Goal: Information Seeking & Learning: Get advice/opinions

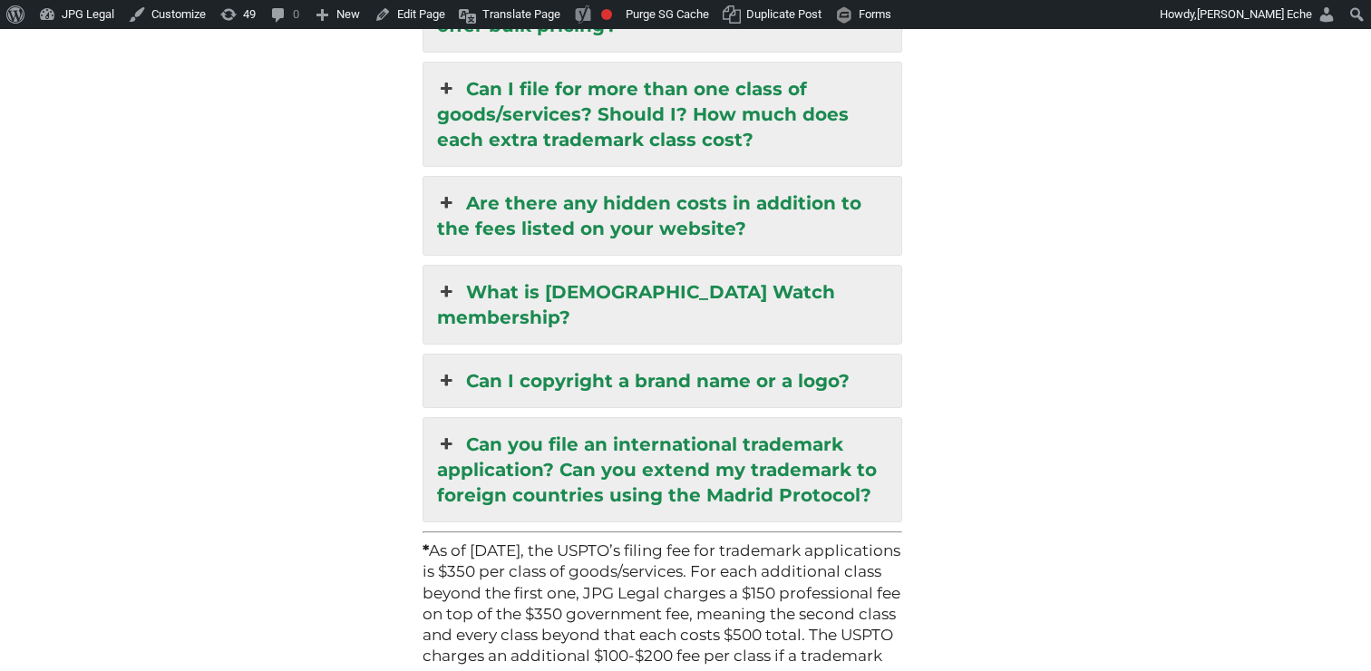
scroll to position [2469, 0]
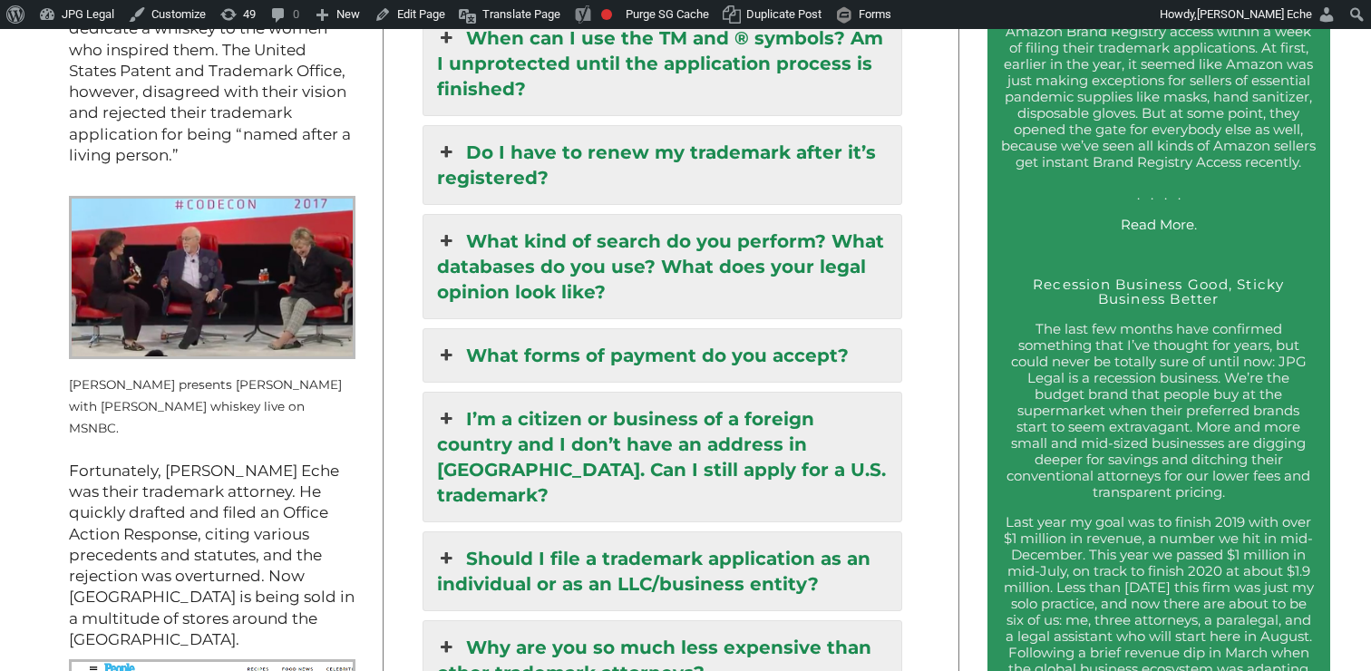
click at [675, 393] on link "I’m a citizen or business of a foreign country and I don’t have an address in t…" at bounding box center [662, 457] width 478 height 129
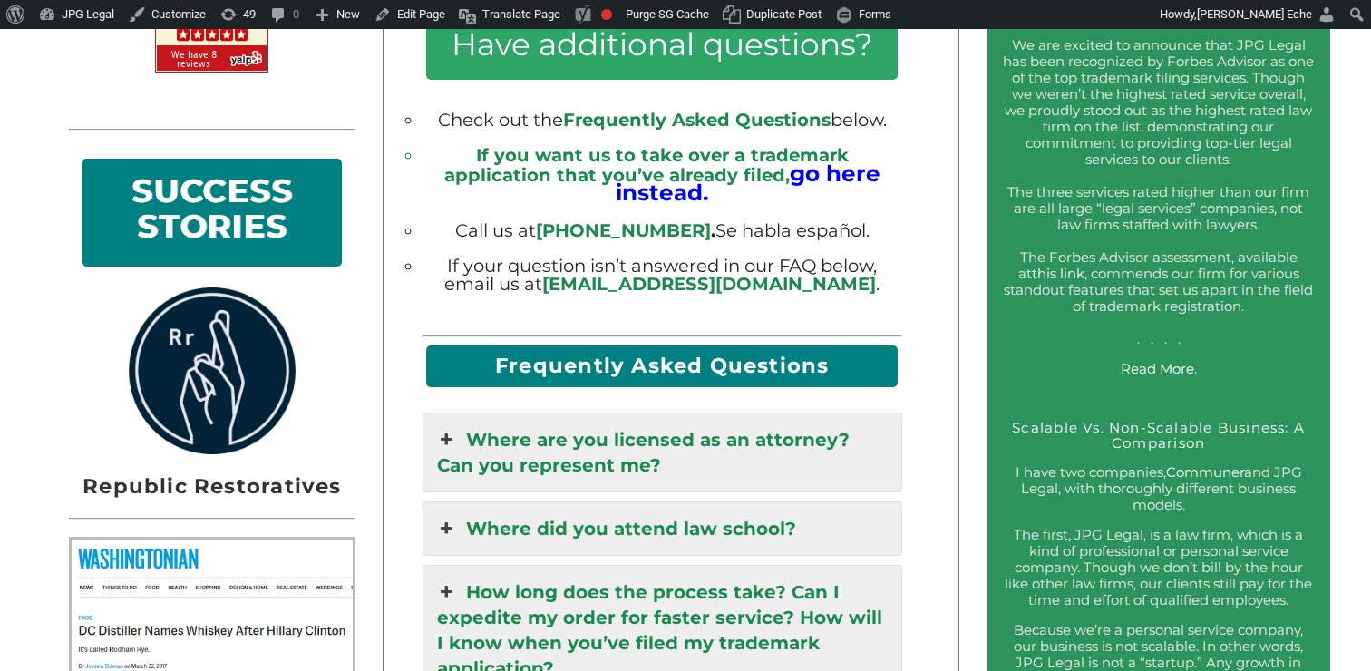
scroll to position [1528, 0]
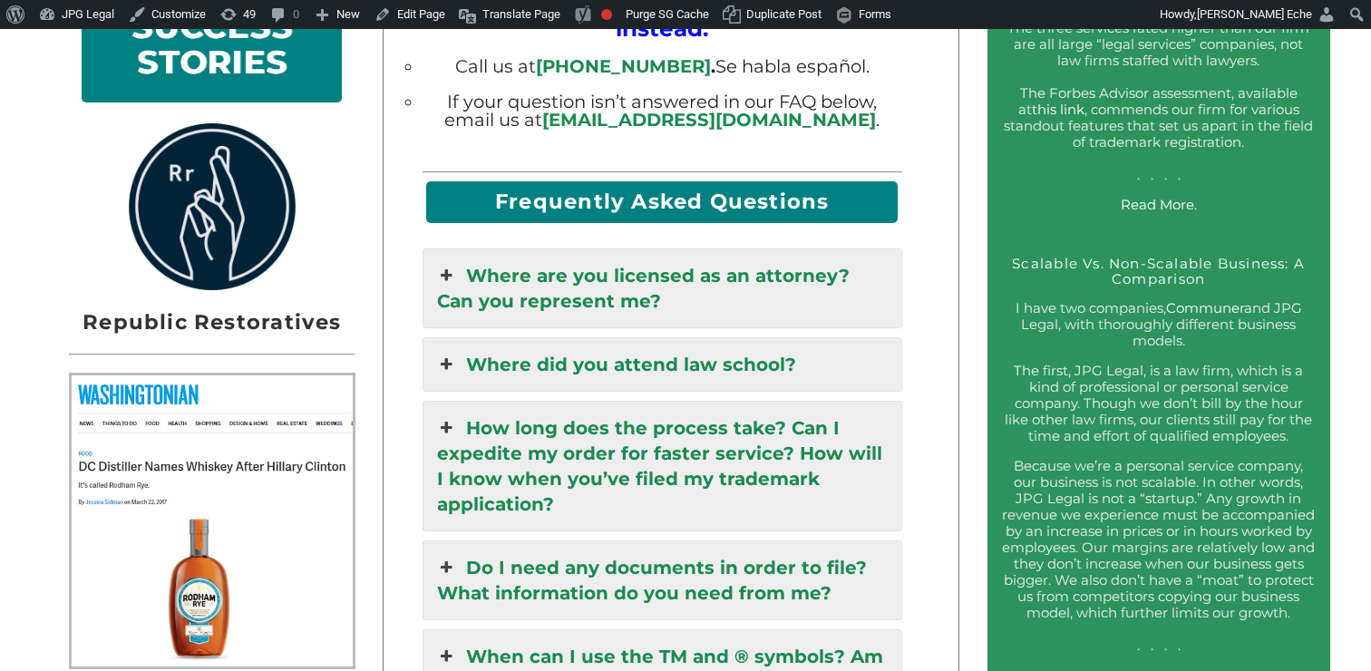
click at [572, 402] on link "How long does the process take? Can I expedite my order for faster service? How…" at bounding box center [662, 466] width 478 height 129
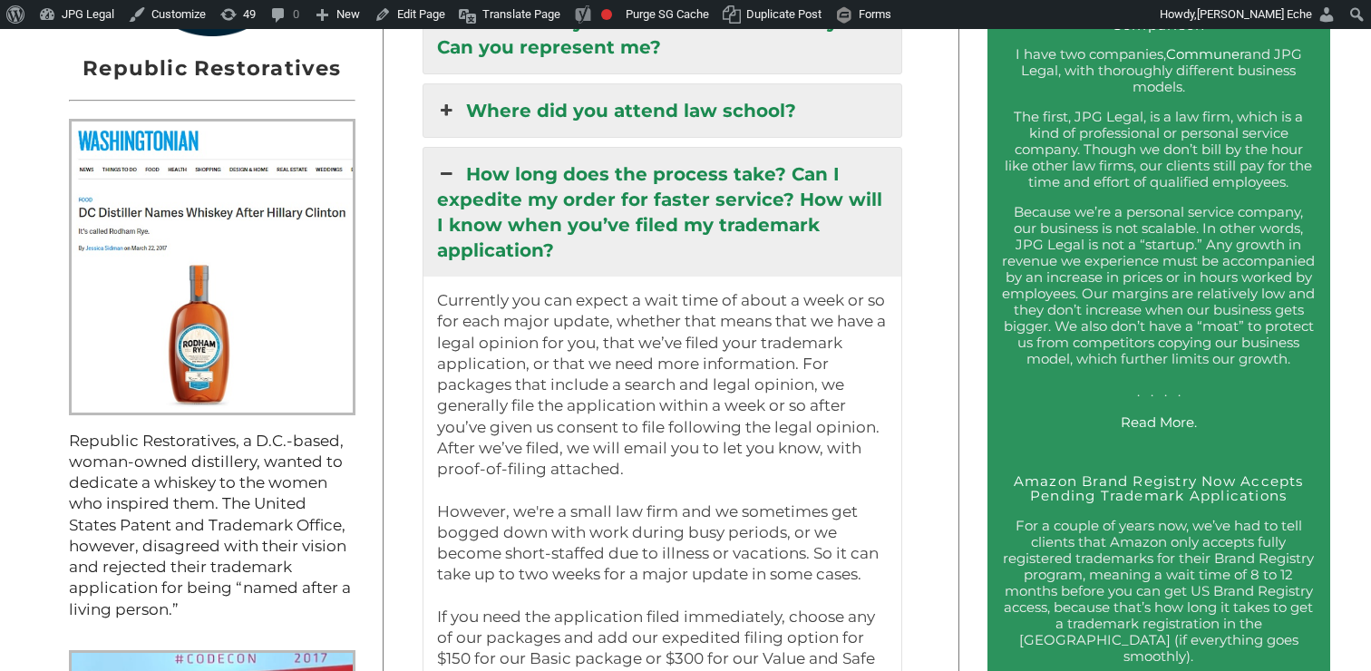
scroll to position [1786, 0]
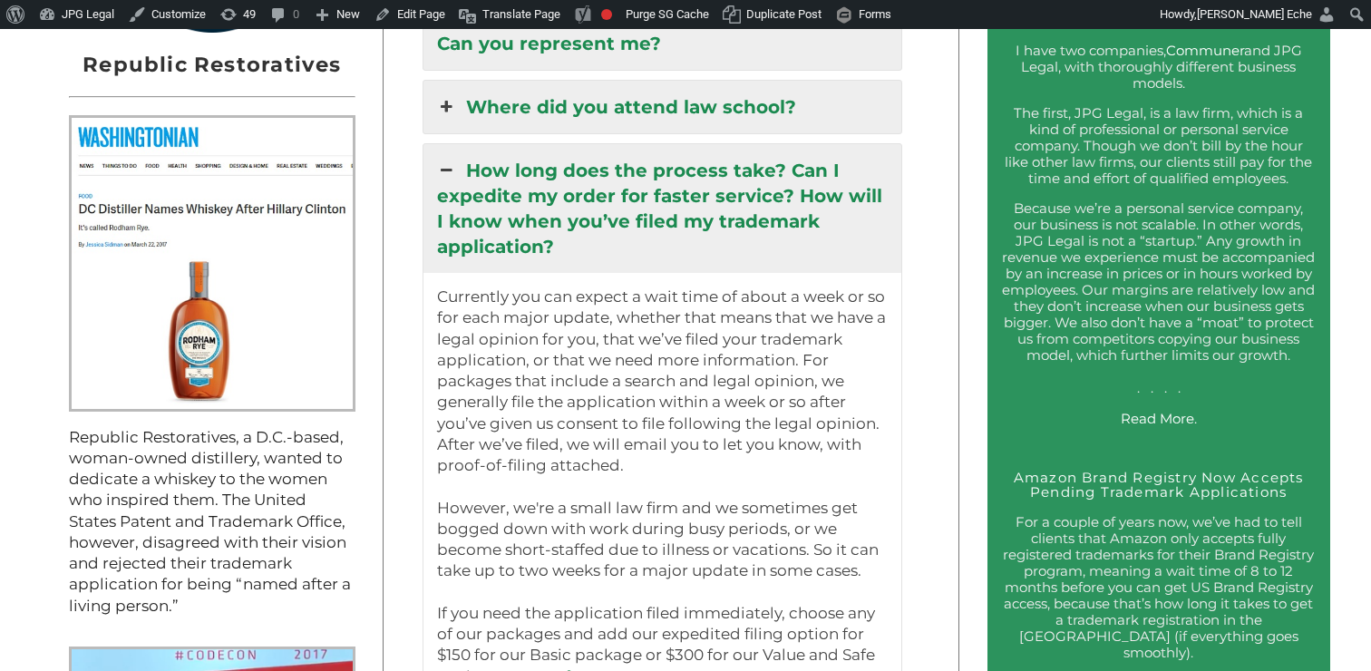
drag, startPoint x: 677, startPoint y: 398, endPoint x: 467, endPoint y: 148, distance: 326.9
click at [467, 148] on div "How long does the process take? Can I expedite my order for faster service? How…" at bounding box center [662, 538] width 480 height 791
copy div "How long does the process take? Can I expedite my order for faster service? How…"
click at [762, 326] on p "Currently you can expect a wait time of about a week or so for each major updat…" at bounding box center [662, 602] width 451 height 633
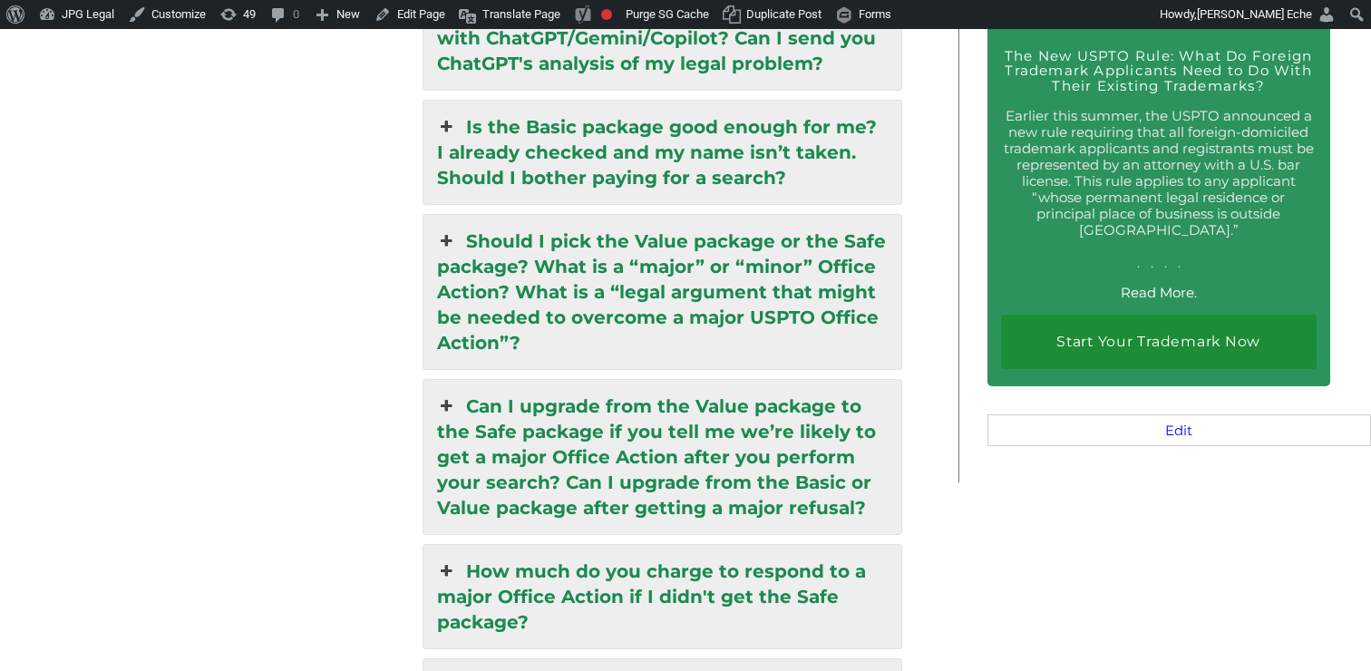
click at [737, 392] on link "Can I upgrade from the Value package to the Safe package if you tell me we’re l…" at bounding box center [662, 457] width 478 height 154
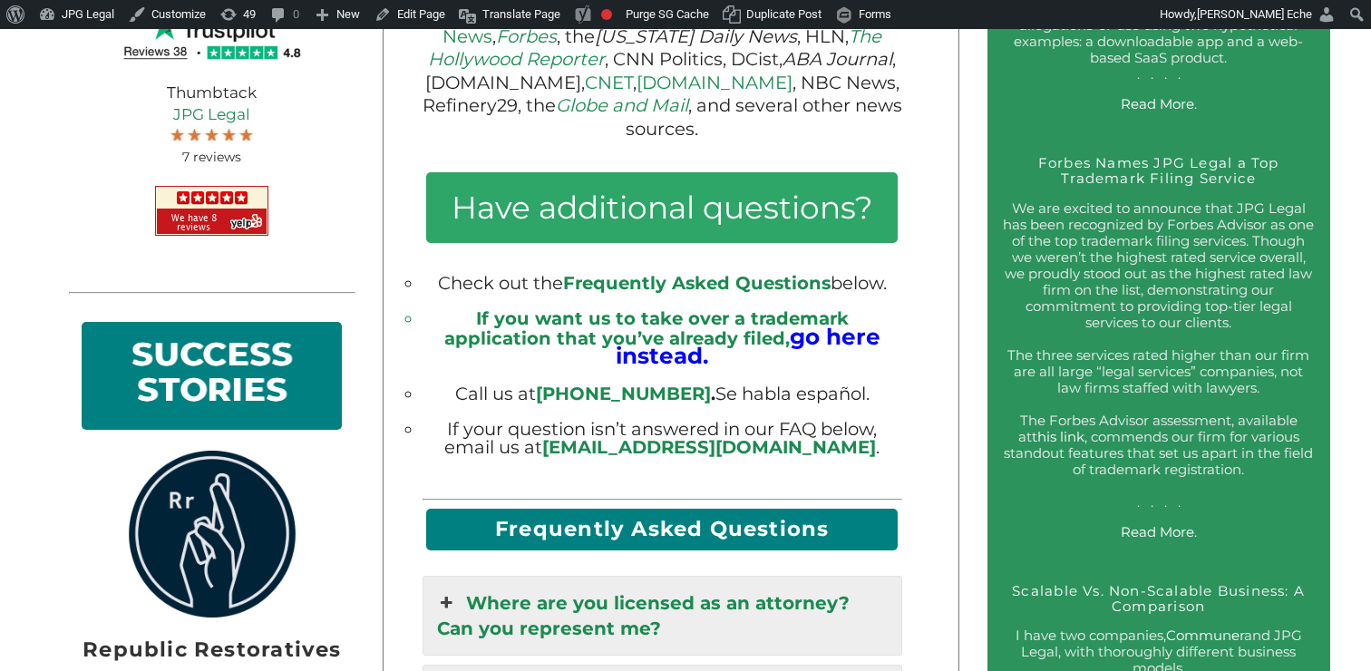
scroll to position [0, 0]
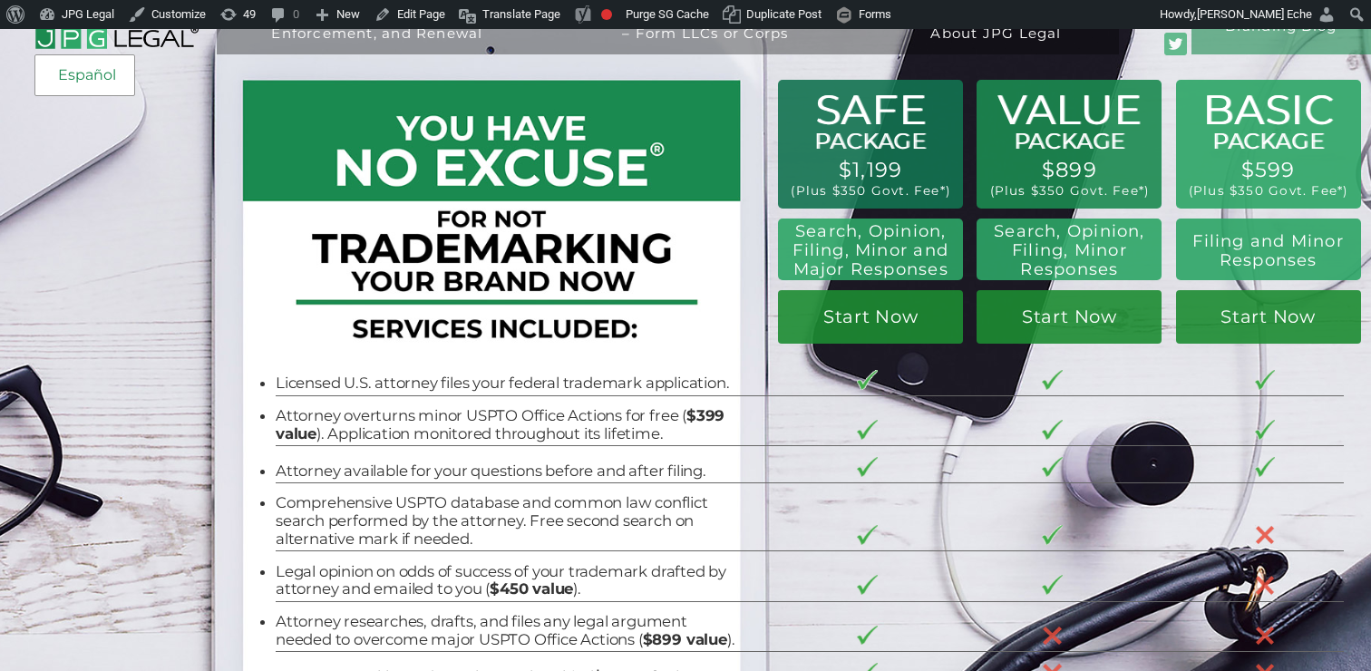
click at [105, 57] on div "Español" at bounding box center [84, 75] width 101 height 42
click at [96, 73] on link "Español" at bounding box center [84, 75] width 75 height 33
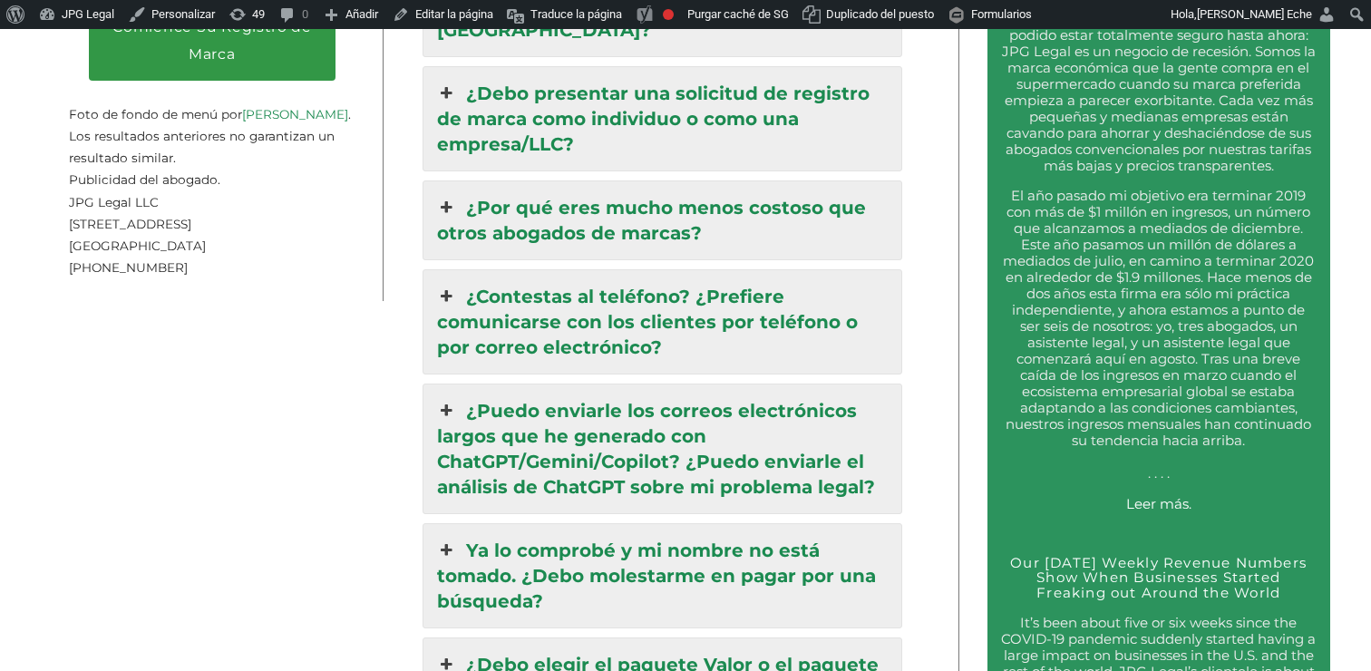
scroll to position [3520, 0]
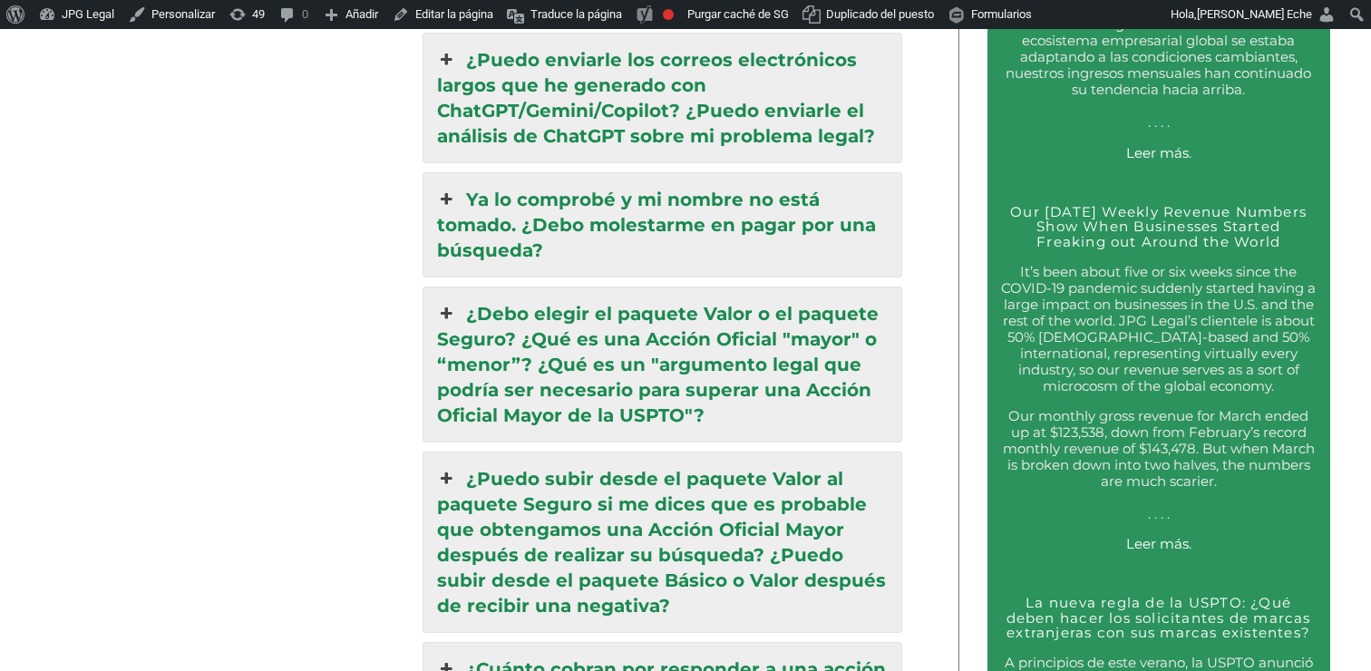
click at [731, 452] on link "¿Puedo subir desde el paquete Valor al paquete Seguro si me dices que es probab…" at bounding box center [662, 541] width 478 height 179
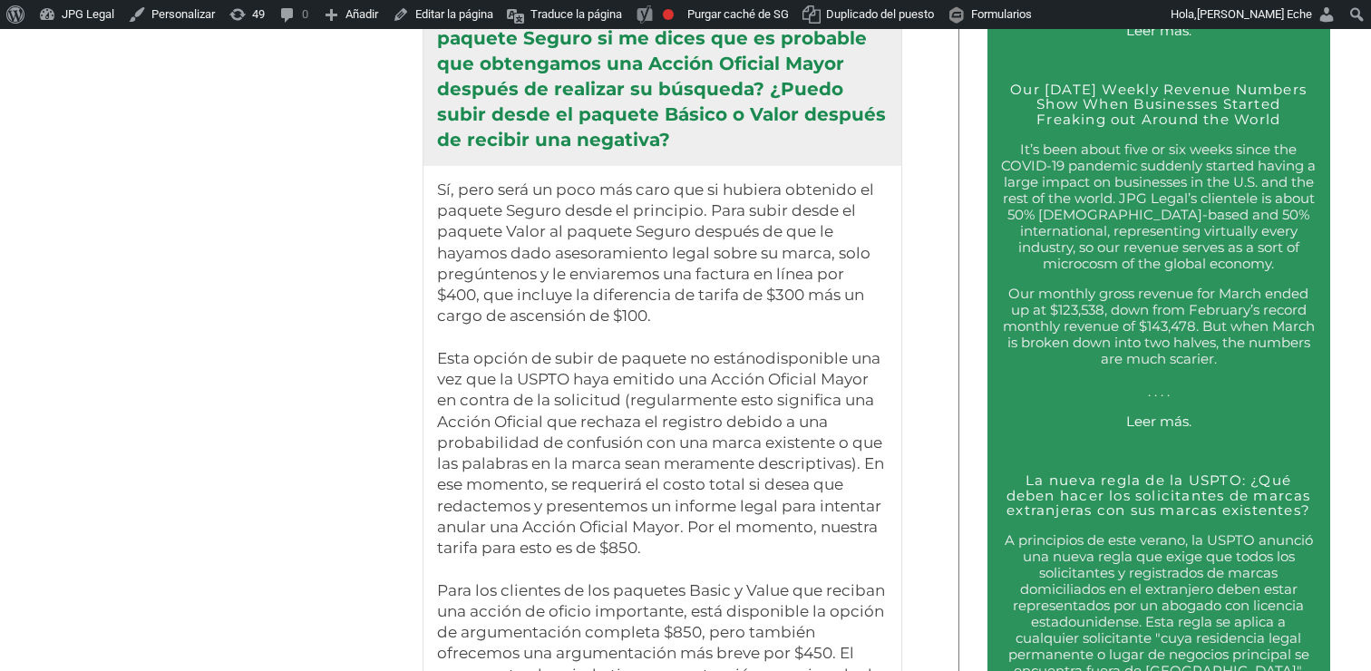
scroll to position [3644, 0]
drag, startPoint x: 743, startPoint y: 353, endPoint x: 433, endPoint y: 142, distance: 374.6
click at [433, 164] on div "Sí, pero será un poco más caro que si hubiera obtenido el paquete Seguro desde …" at bounding box center [662, 504] width 478 height 681
copy p "Lo, ipsu dolo si amet con adip eli se doeiusm temporin ut laboree Dolore magna …"
click at [644, 178] on p "Sí, pero será un poco más caro que si hubiera obtenido el paquete Seguro desde …" at bounding box center [662, 505] width 451 height 654
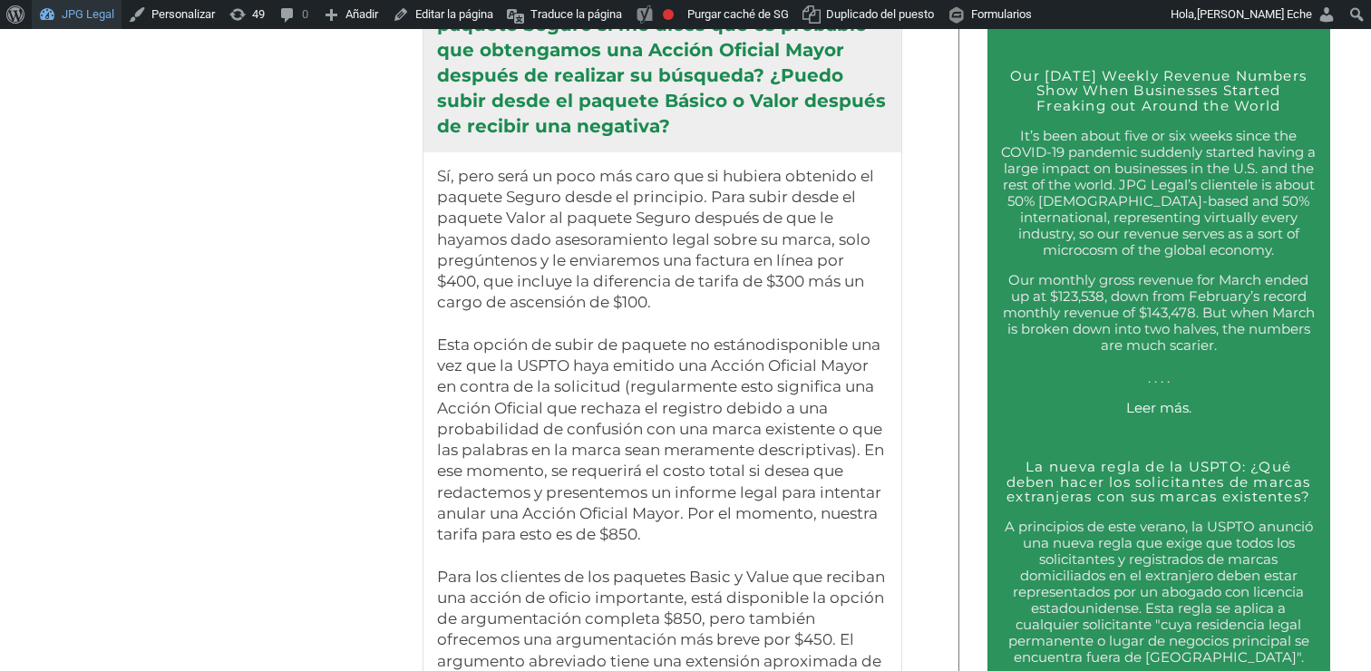
scroll to position [3450, 0]
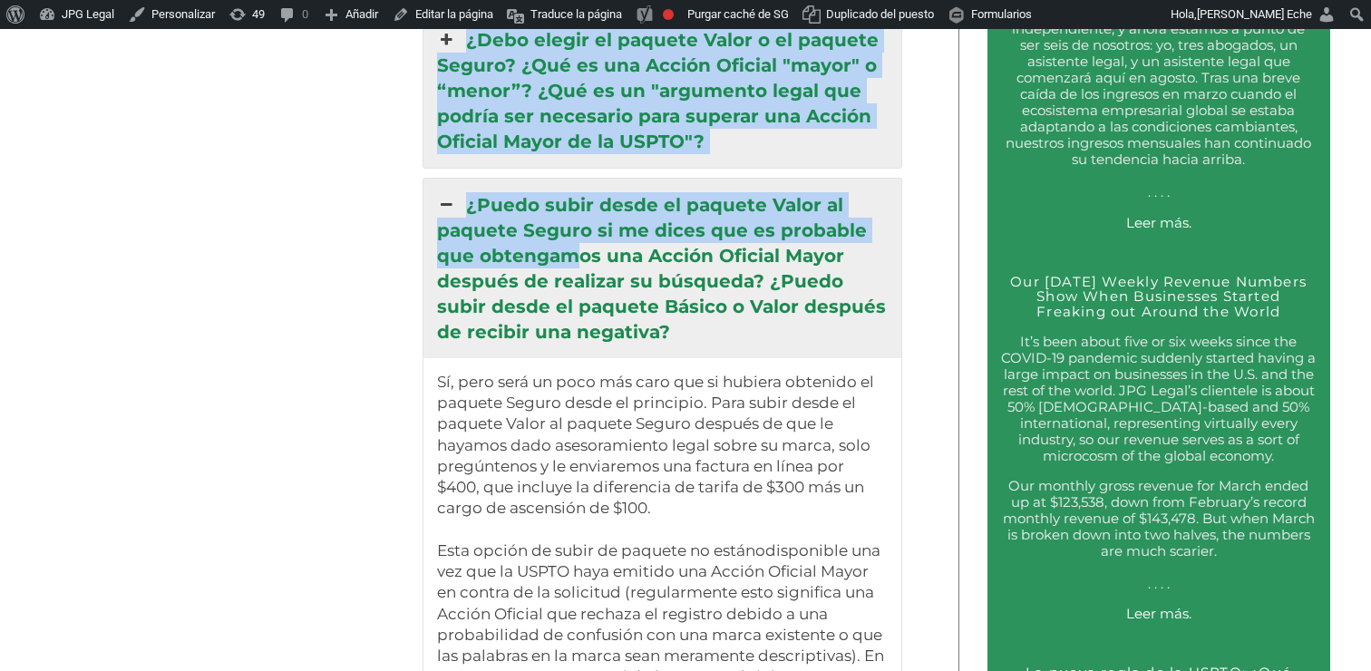
drag, startPoint x: 434, startPoint y: 152, endPoint x: 587, endPoint y: 209, distance: 163.2
click at [566, 201] on div "Comience Su Registro de Marca Más de 5.000 marcas registradas en [GEOGRAPHIC_DA…" at bounding box center [480, 395] width 878 height 5780
click at [685, 284] on link "¿Puedo subir desde el paquete Valor al paquete Seguro si me dices que es probab…" at bounding box center [662, 268] width 478 height 179
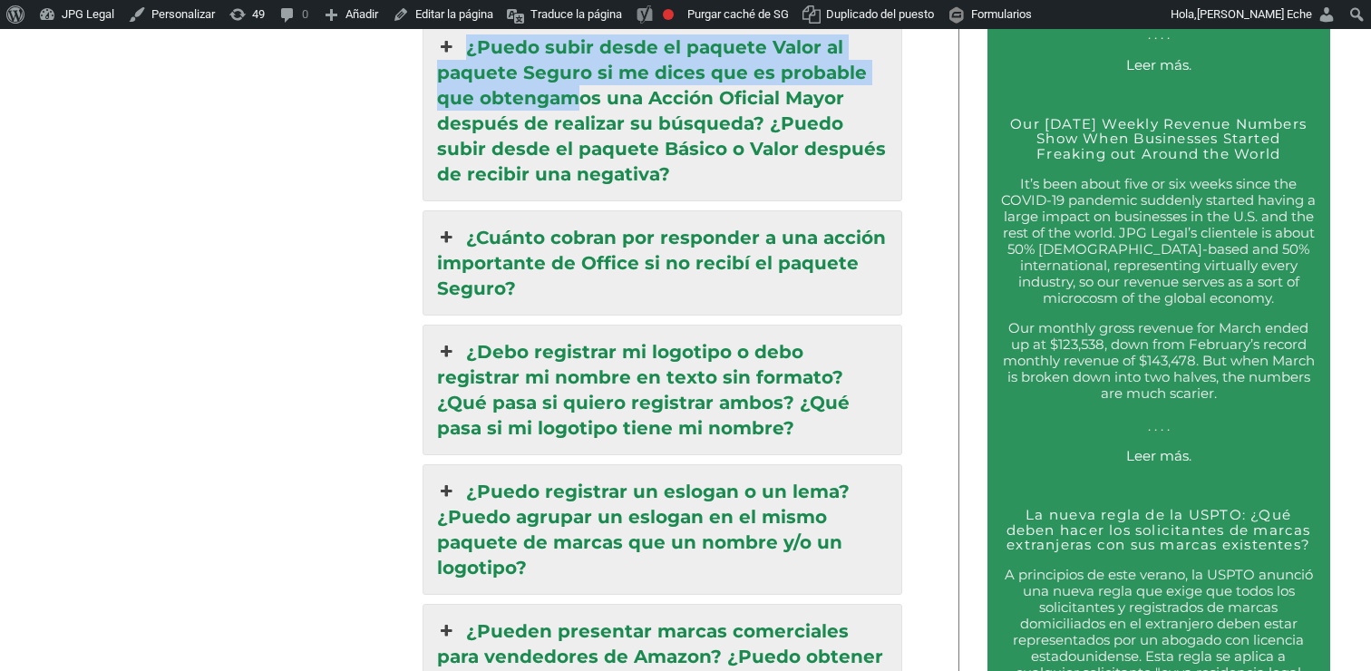
scroll to position [3375, 0]
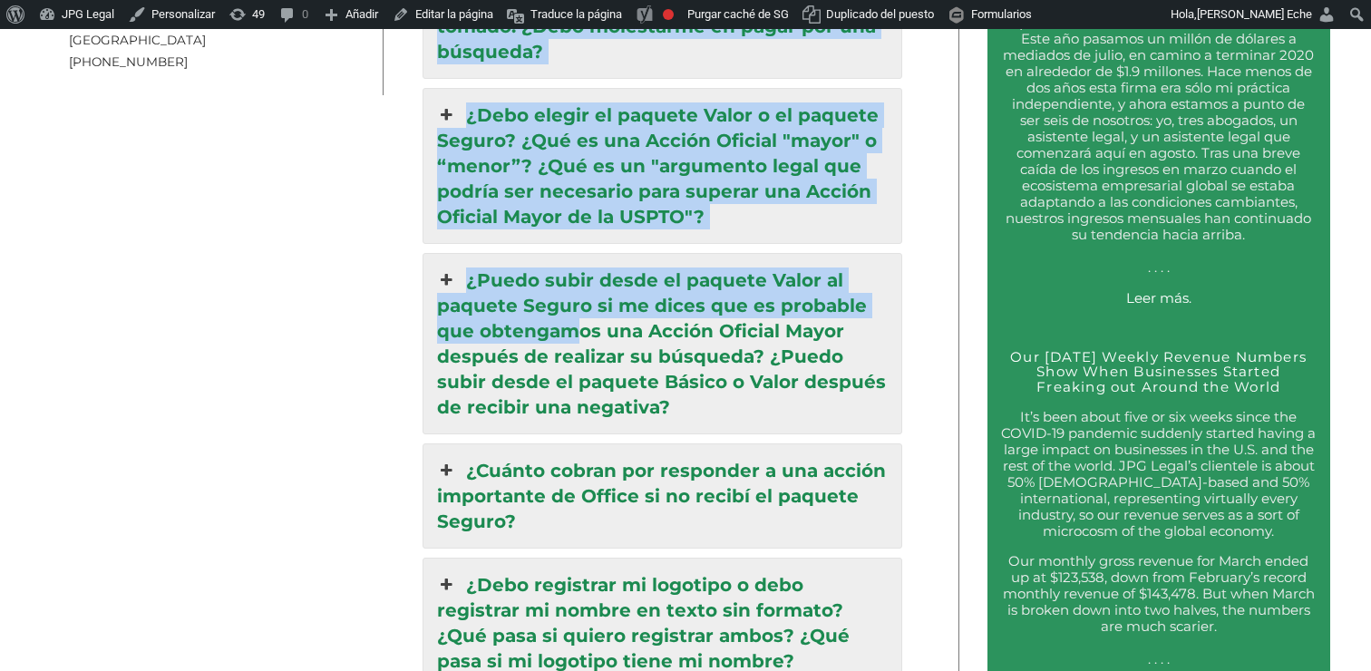
click at [622, 254] on link "¿Puedo subir desde el paquete Valor al paquete Seguro si me dices que es probab…" at bounding box center [662, 343] width 478 height 179
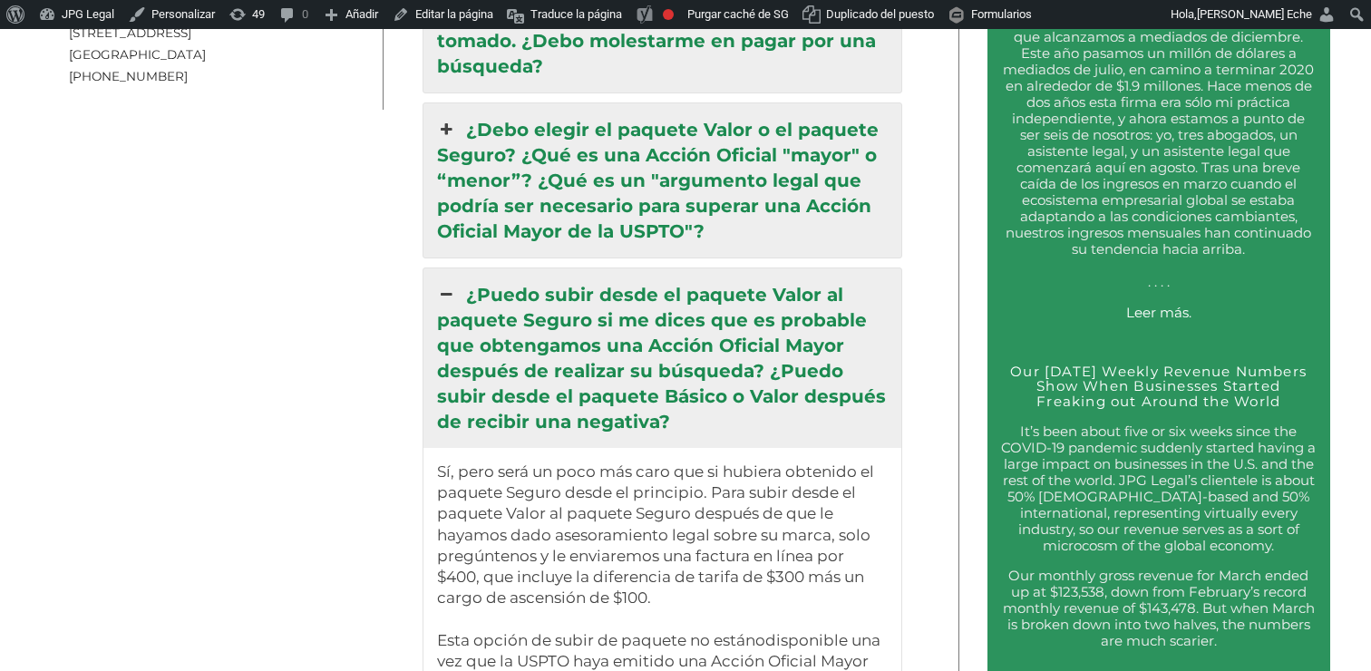
scroll to position [3045, 0]
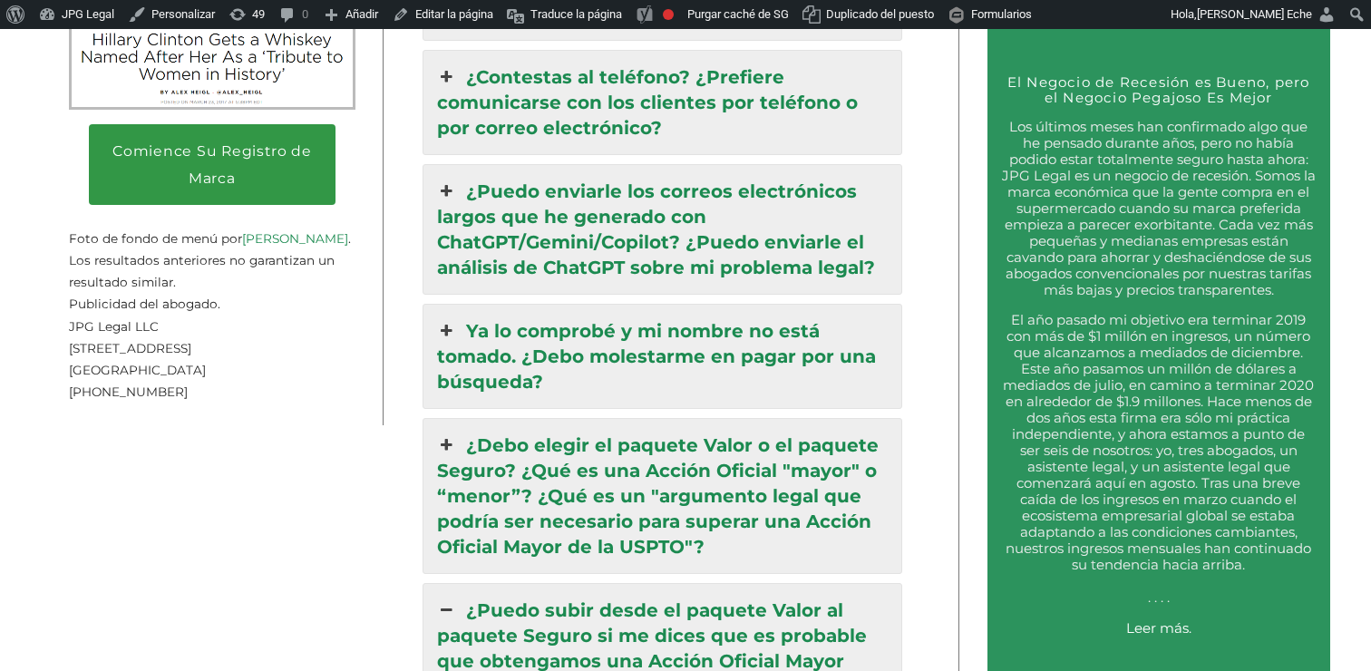
drag, startPoint x: 735, startPoint y: 434, endPoint x: 453, endPoint y: 557, distance: 307.4
copy div "¿Lorem ipsum dolor si ametcon Adipi el seddoei Tempor in ut labor etd ma aliqua…"
